Goal: Find contact information

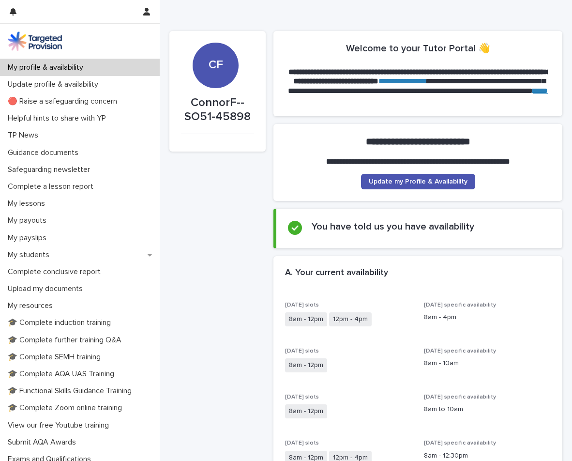
scroll to position [92, 0]
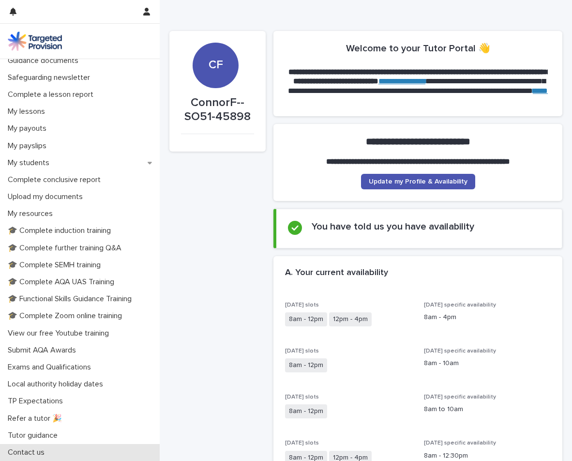
click at [64, 457] on div "Contact us" at bounding box center [80, 452] width 160 height 17
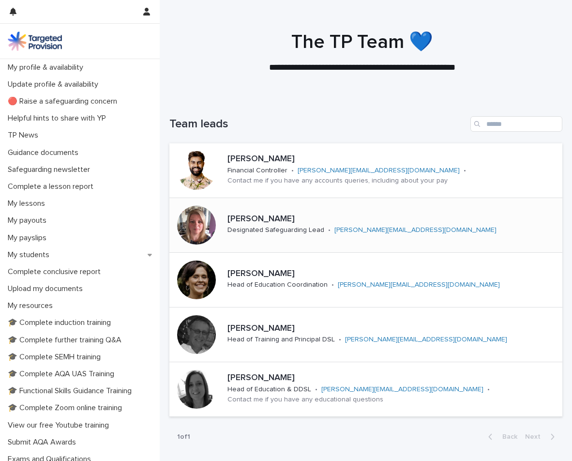
click at [366, 230] on link "[PERSON_NAME][EMAIL_ADDRESS][DOMAIN_NAME]" at bounding box center [415, 229] width 162 height 7
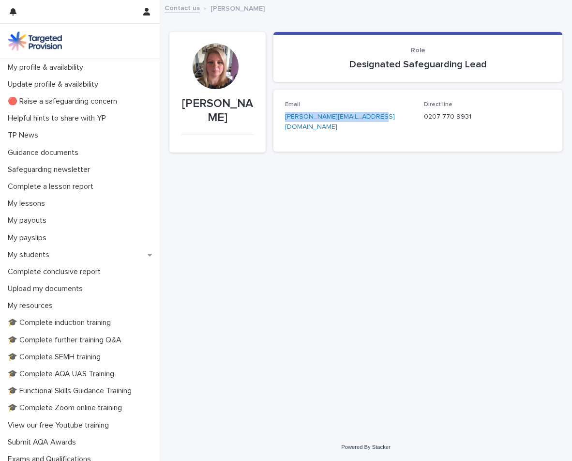
drag, startPoint x: 380, startPoint y: 117, endPoint x: 283, endPoint y: 118, distance: 97.2
click at [283, 118] on div "Email [PERSON_NAME][EMAIL_ADDRESS][DOMAIN_NAME] Direct line 0207 770 9931" at bounding box center [417, 120] width 289 height 62
copy link "[PERSON_NAME][EMAIL_ADDRESS][DOMAIN_NAME]"
